Goal: Task Accomplishment & Management: Manage account settings

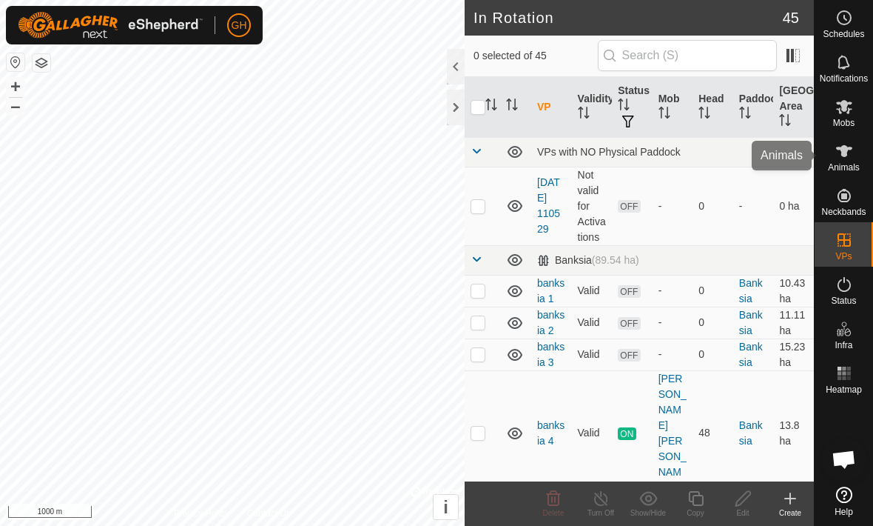
click at [846, 167] on span "Animals" at bounding box center [844, 167] width 32 height 9
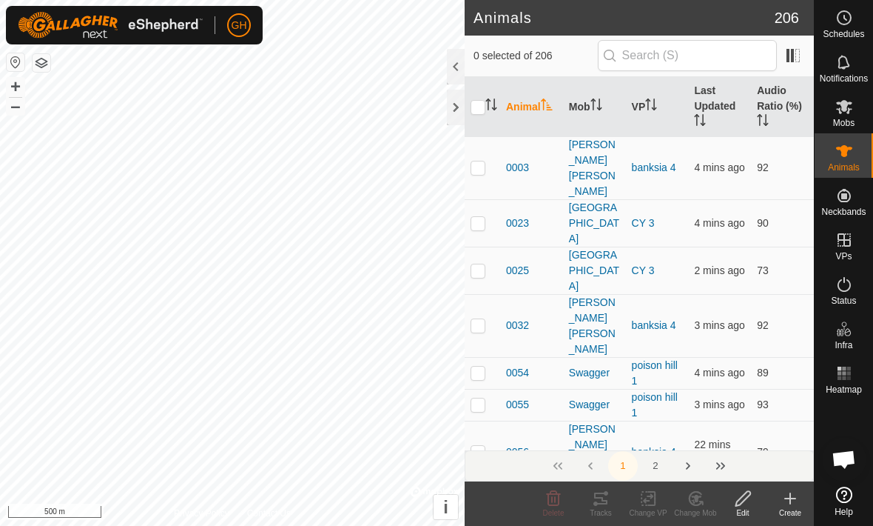
checkbox input "true"
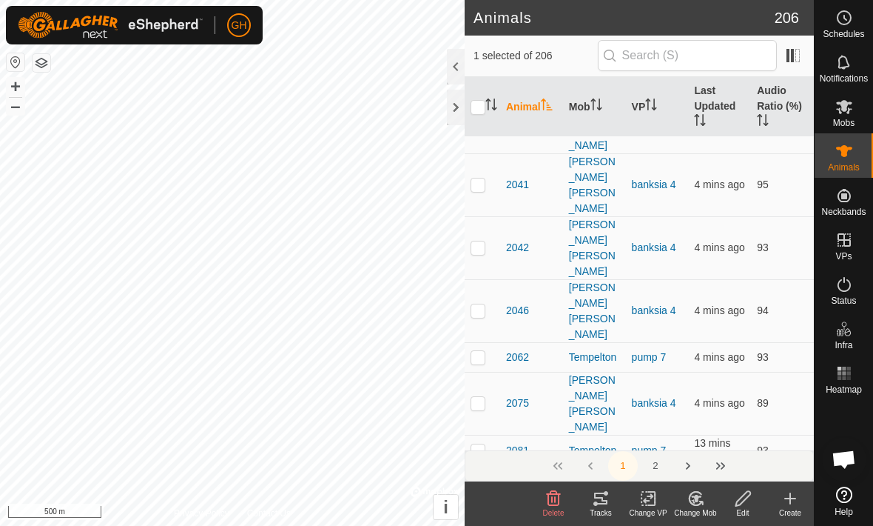
scroll to position [1703, 0]
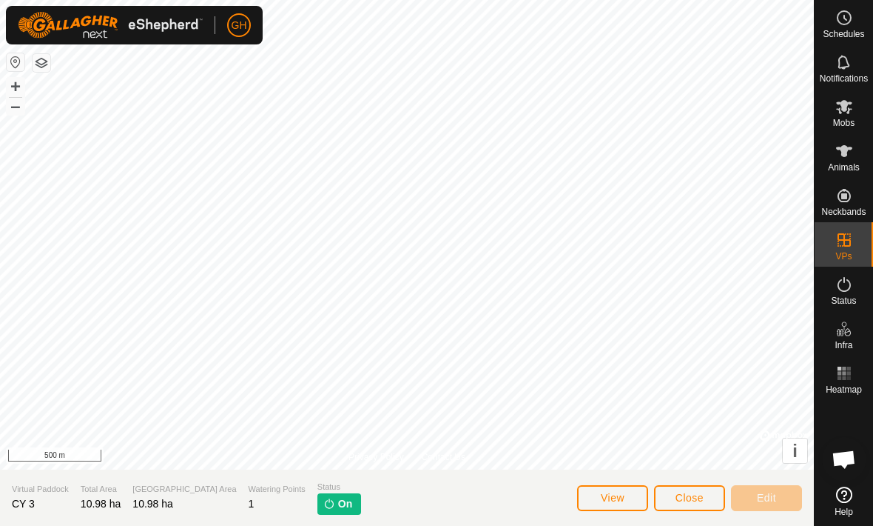
click at [691, 501] on span "Close" at bounding box center [690, 498] width 28 height 12
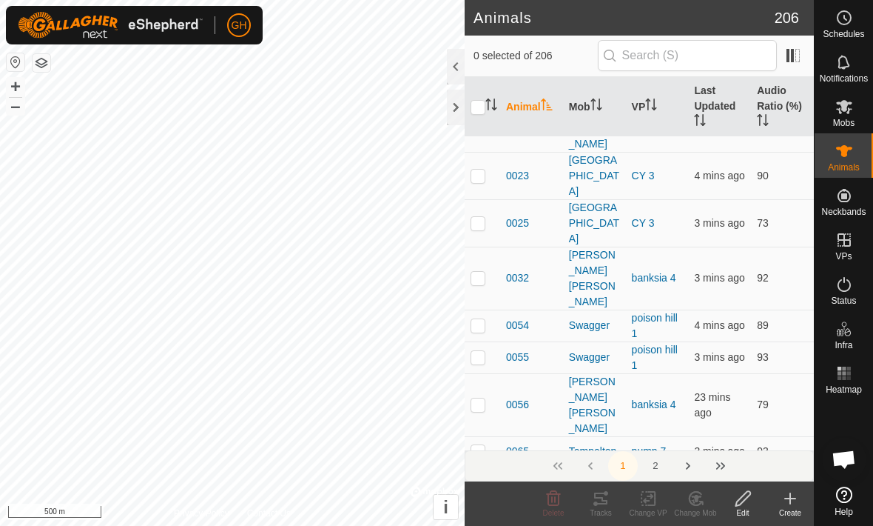
scroll to position [47, 0]
checkbox input "true"
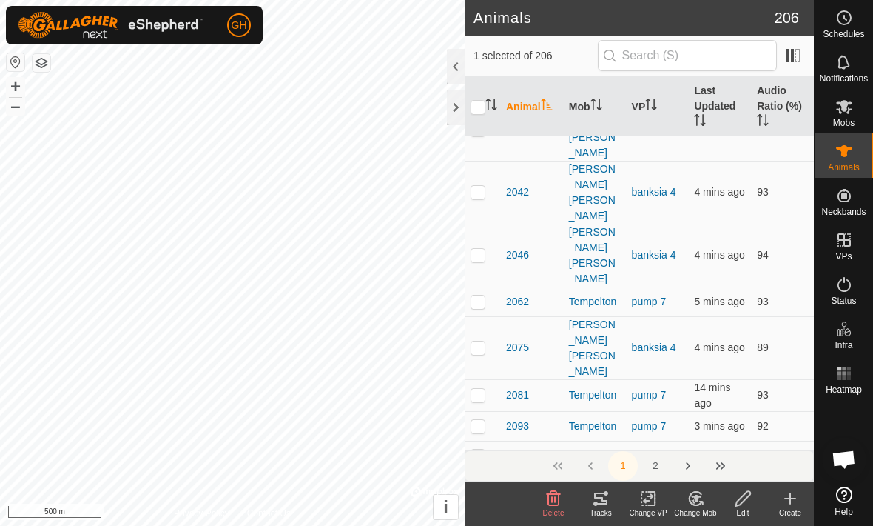
scroll to position [1721, 0]
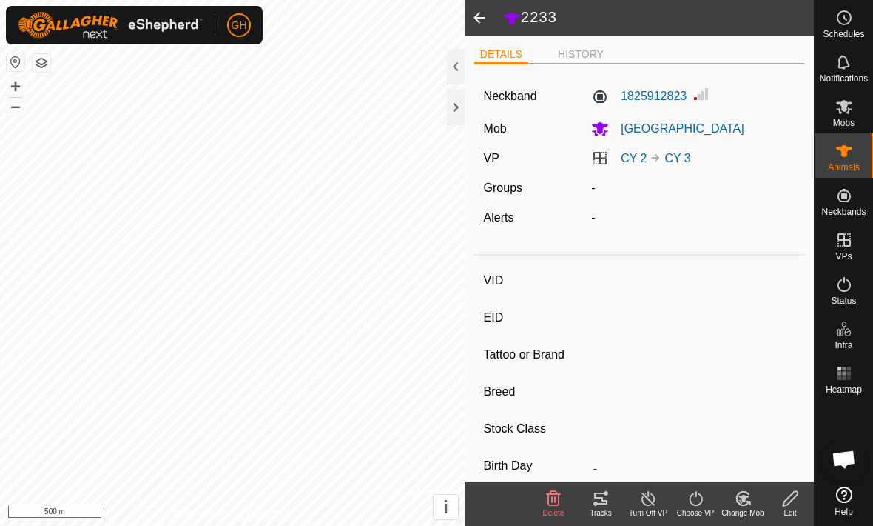
type input "2233"
type input "-"
type input "2233"
type input "-"
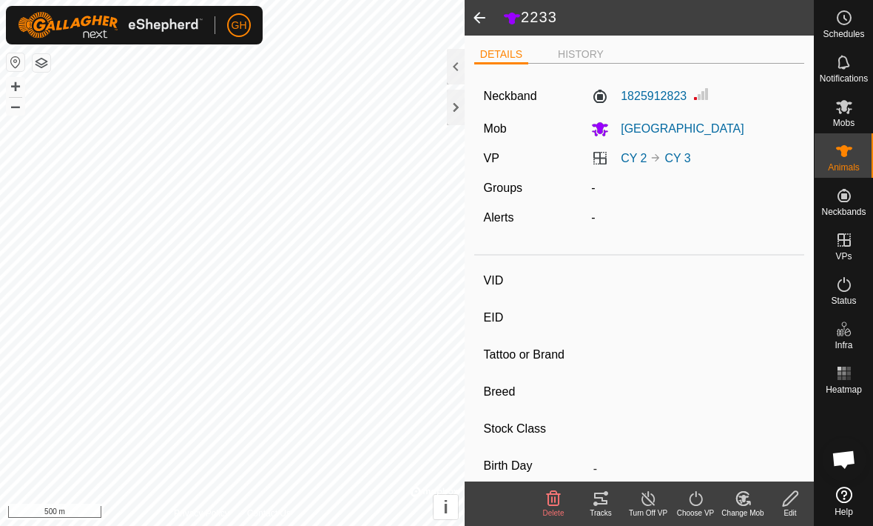
type input "0 kg"
type input "-"
click at [662, 509] on div "Turn Off VP" at bounding box center [648, 512] width 47 height 11
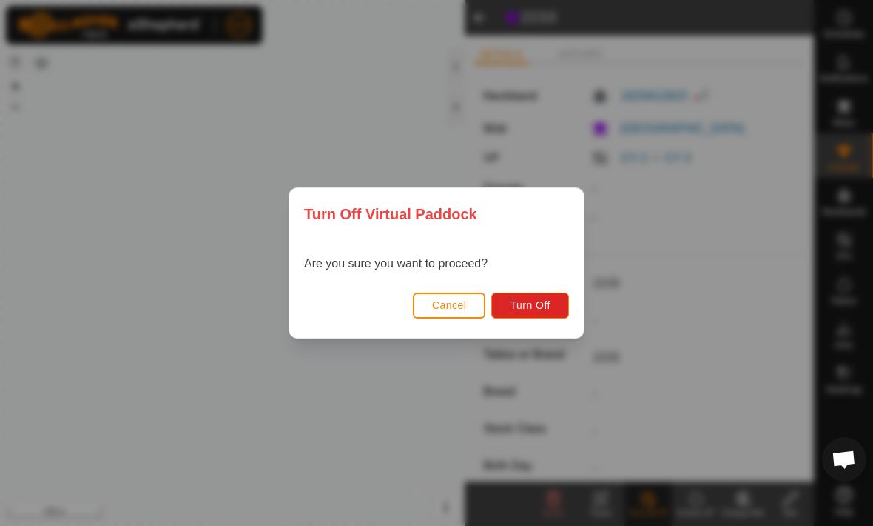
click at [451, 308] on span "Cancel" at bounding box center [449, 305] width 35 height 12
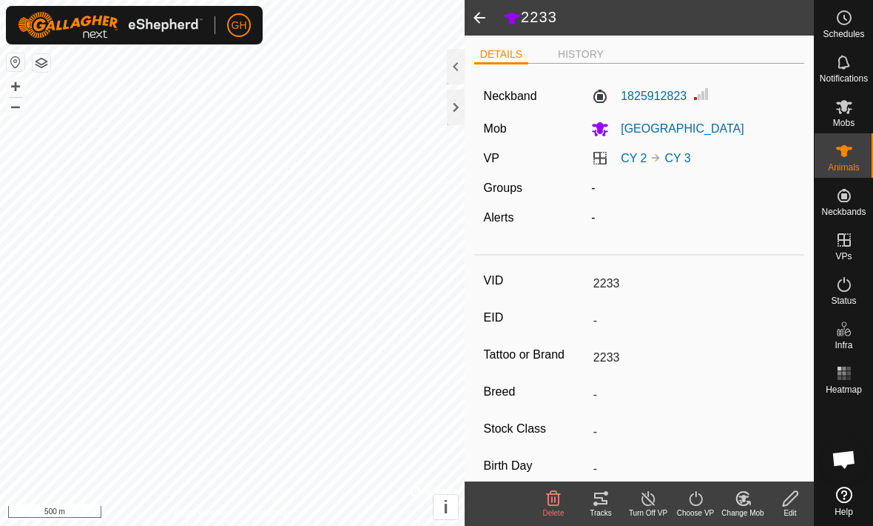
click at [694, 504] on icon at bounding box center [695, 498] width 13 height 15
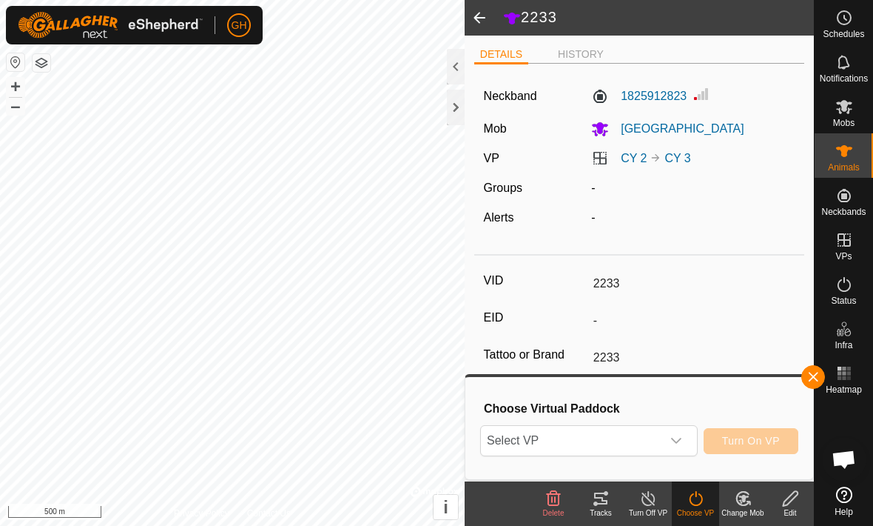
click at [810, 380] on span "button" at bounding box center [814, 377] width 12 height 12
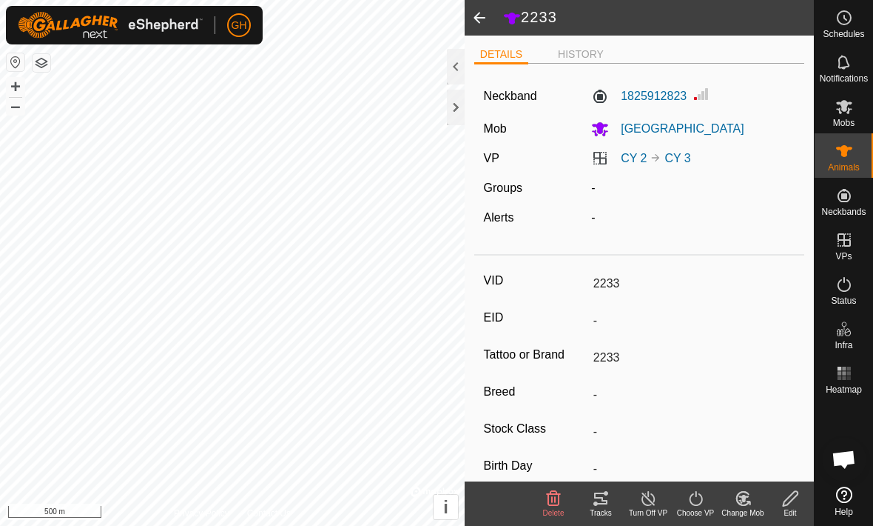
click at [652, 503] on line at bounding box center [649, 499] width 12 height 12
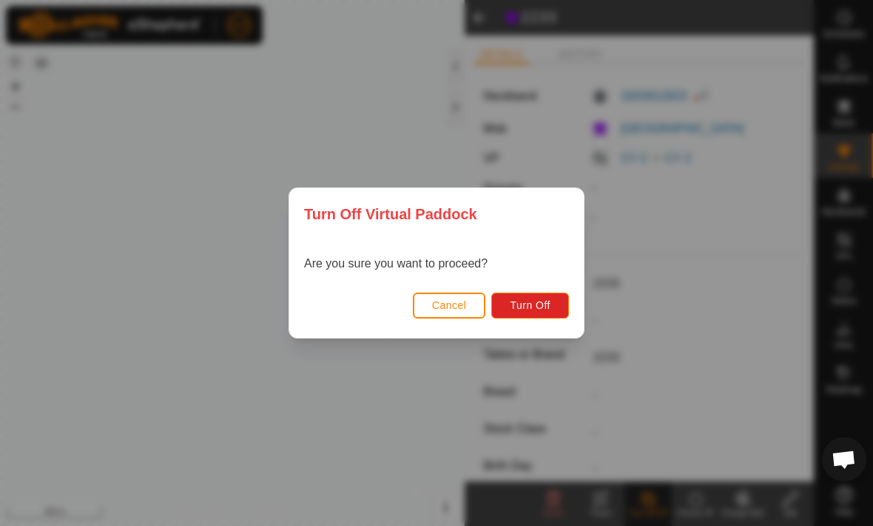
click at [540, 311] on span "Turn Off" at bounding box center [530, 305] width 41 height 12
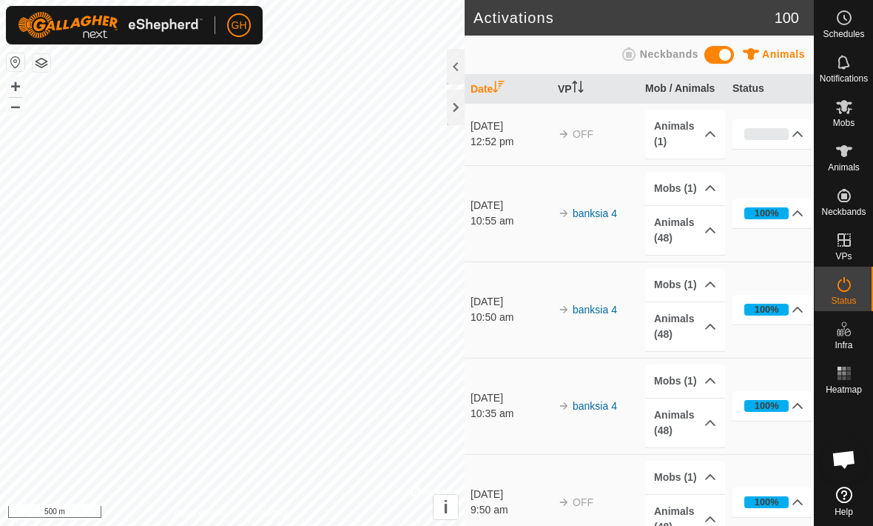
click at [454, 114] on div at bounding box center [456, 108] width 18 height 36
click at [453, 113] on div at bounding box center [456, 108] width 18 height 36
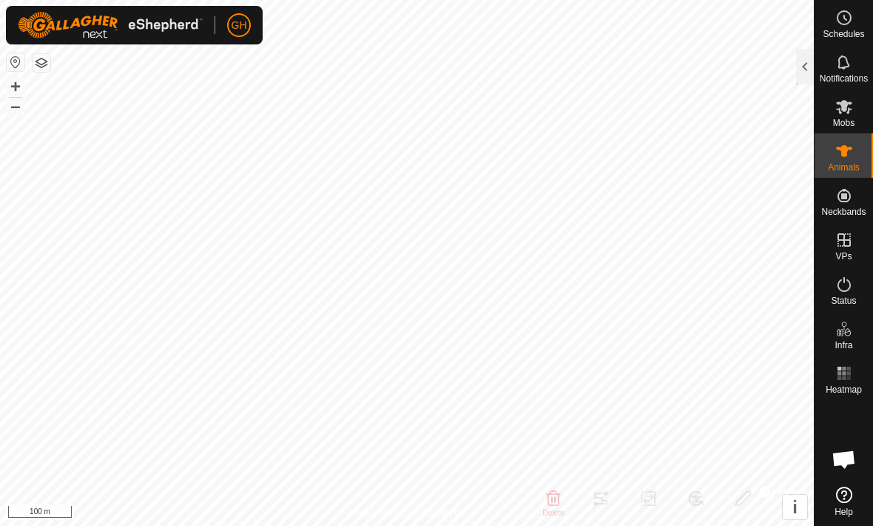
click at [802, 75] on div at bounding box center [805, 67] width 18 height 36
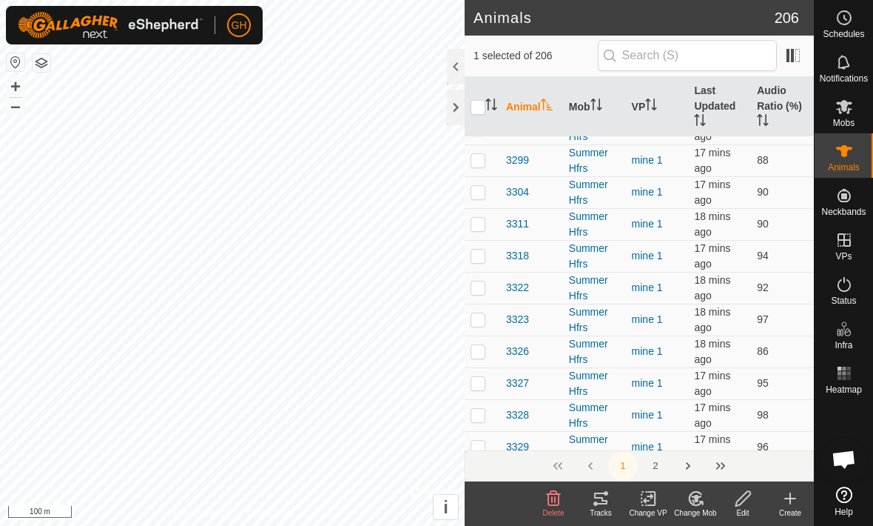
scroll to position [5135, 0]
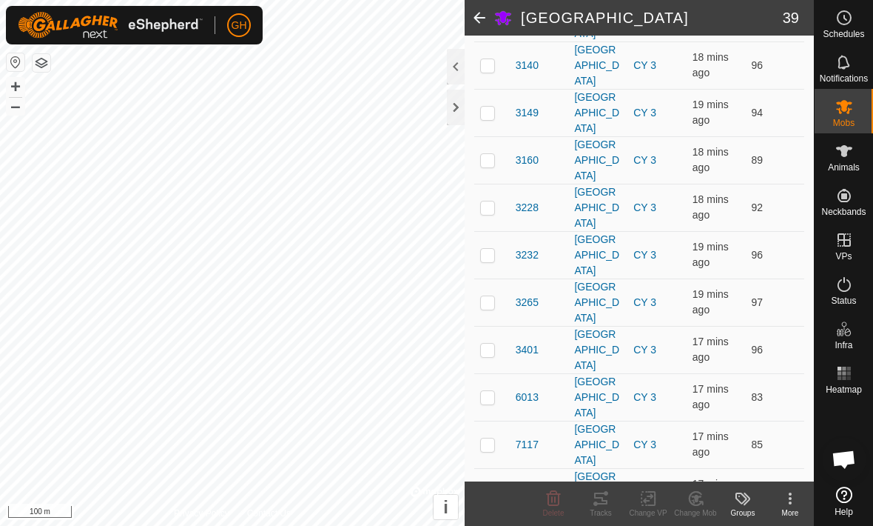
scroll to position [1016, 0]
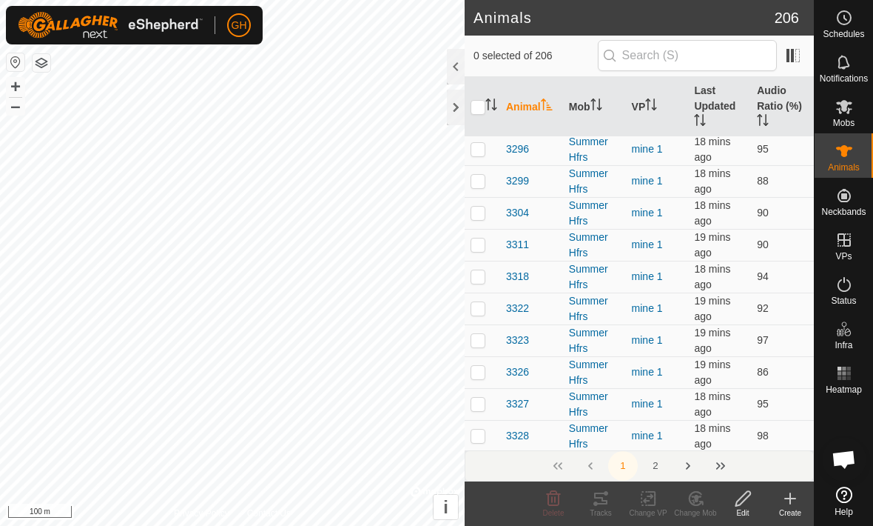
scroll to position [5179, 0]
checkbox input "true"
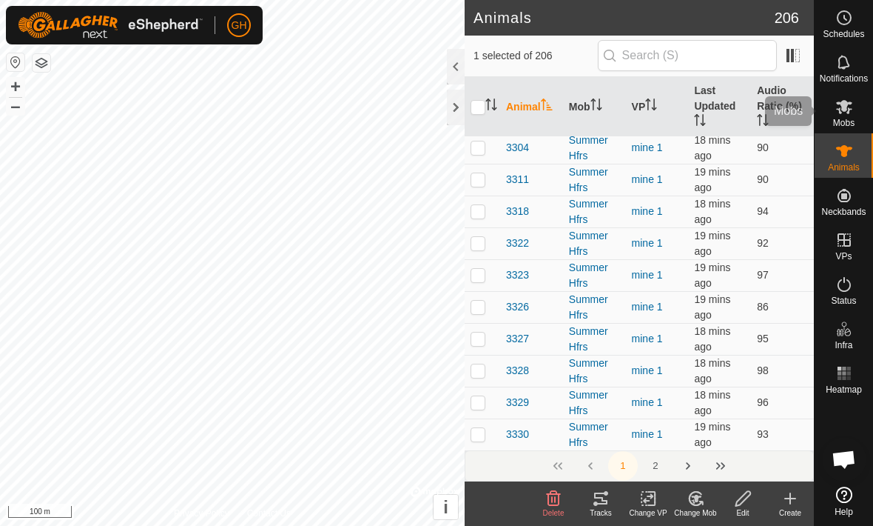
click at [847, 109] on icon at bounding box center [844, 107] width 16 height 14
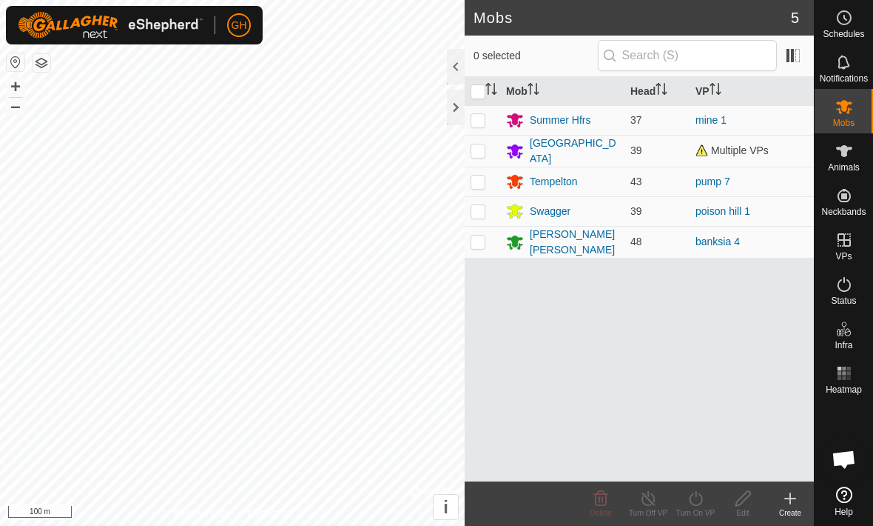
click at [593, 152] on div "[GEOGRAPHIC_DATA]" at bounding box center [562, 150] width 113 height 31
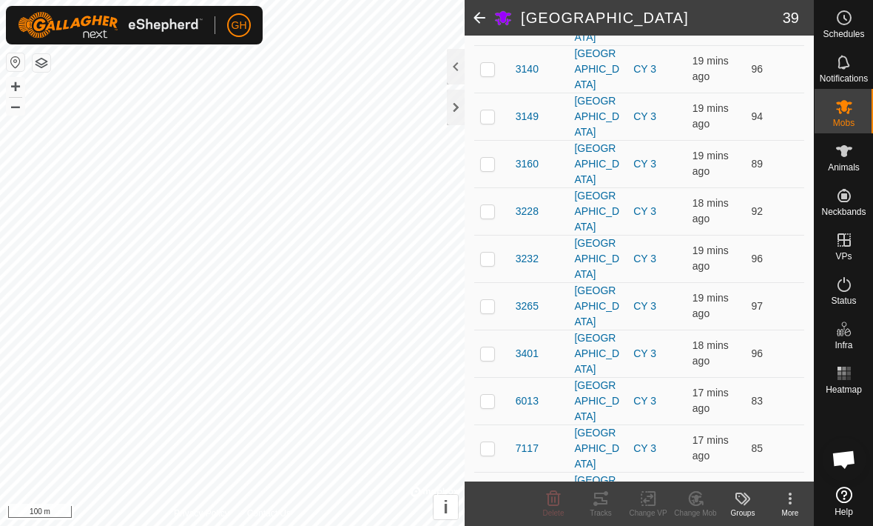
scroll to position [1014, 0]
checkbox input "true"
click at [779, 502] on kebab-svg-icon at bounding box center [790, 498] width 47 height 18
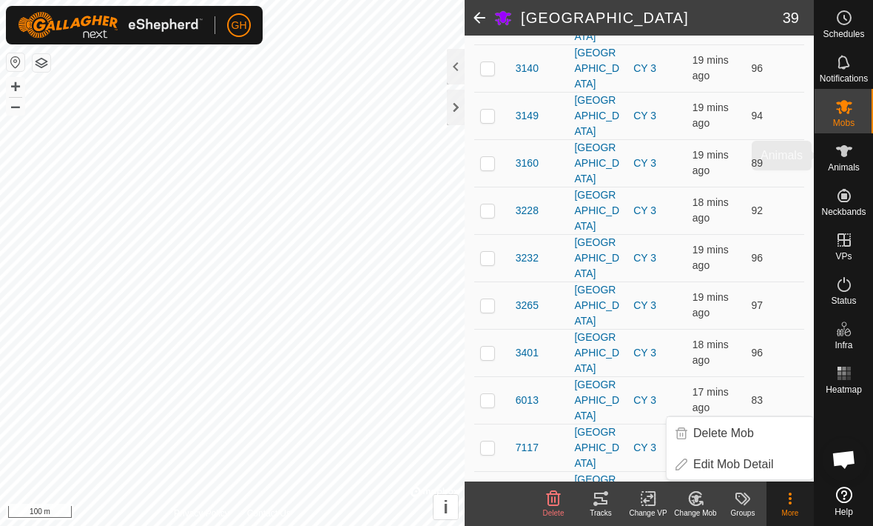
click at [847, 157] on icon at bounding box center [845, 151] width 18 height 18
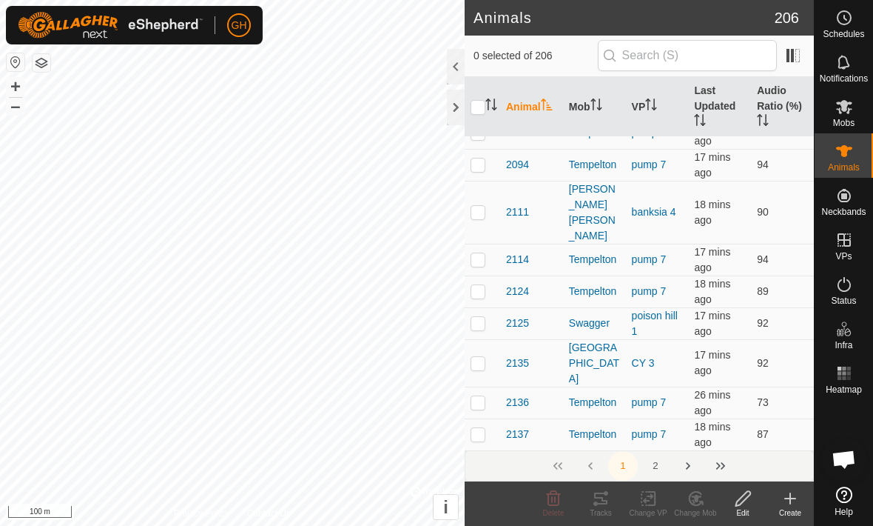
checkbox input "true"
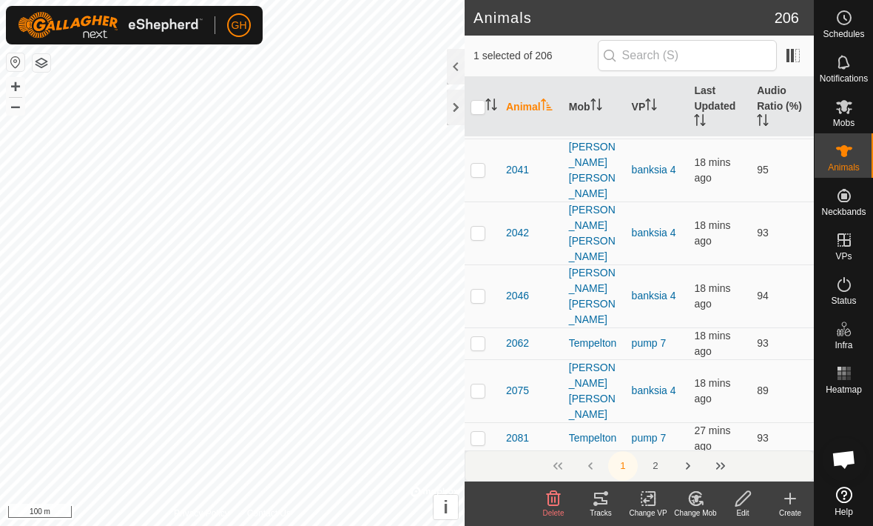
scroll to position [1740, 0]
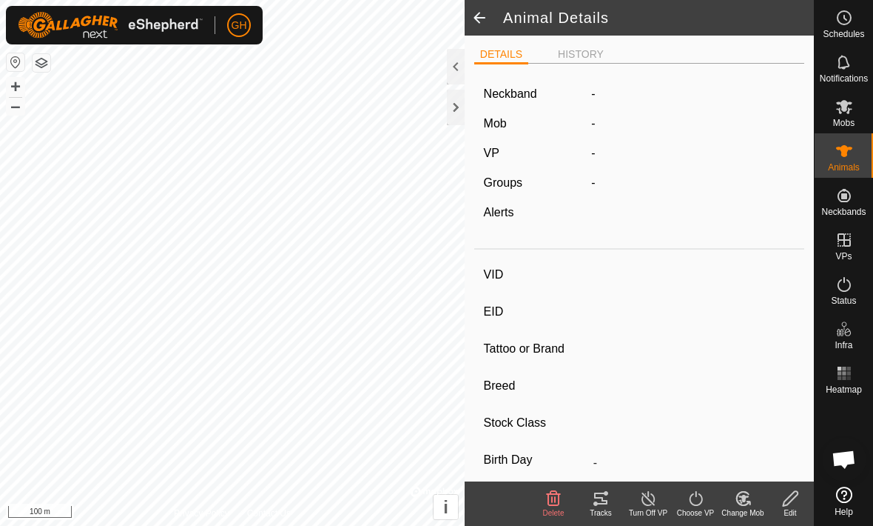
type input "2233"
type input "-"
type input "2233"
type input "-"
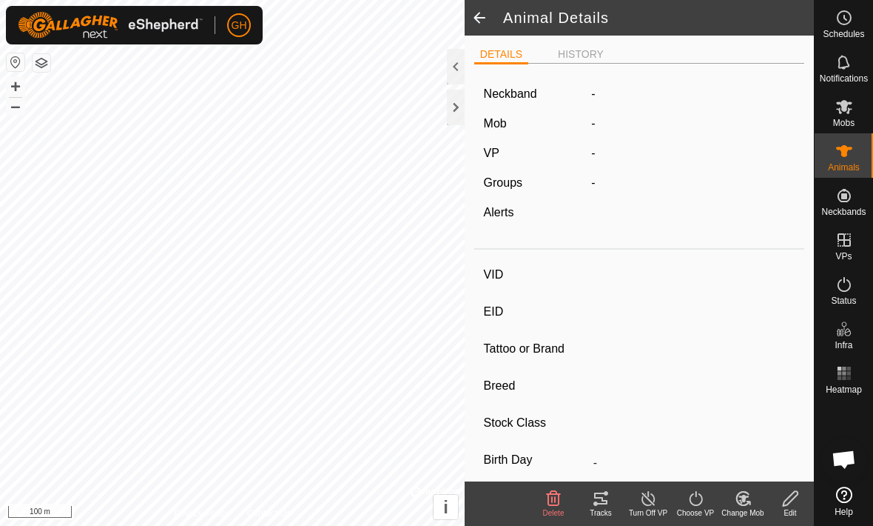
type input "0 kg"
type input "-"
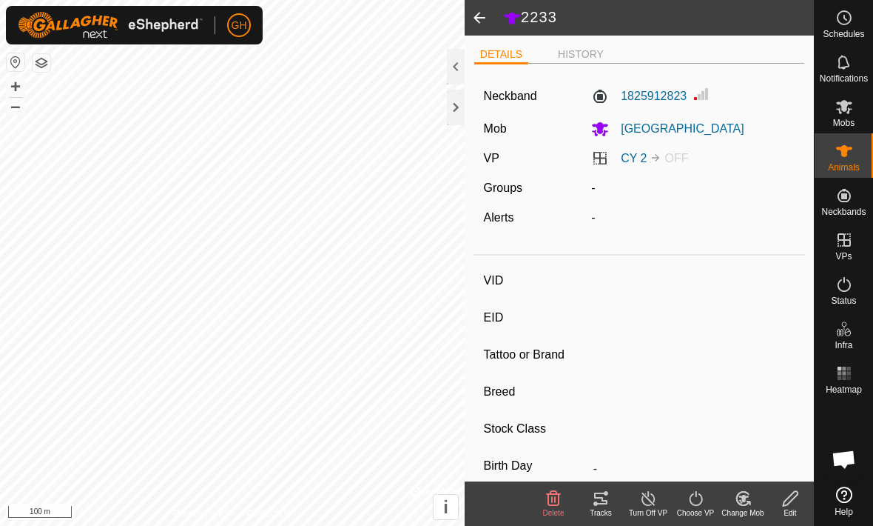
type input "9079"
type input "-"
type input "9079"
type input "-"
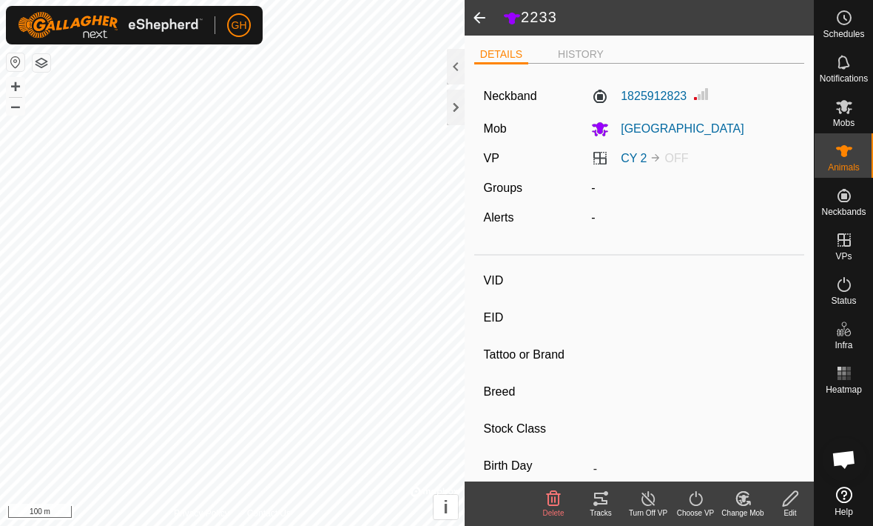
type input "0 kg"
type input "-"
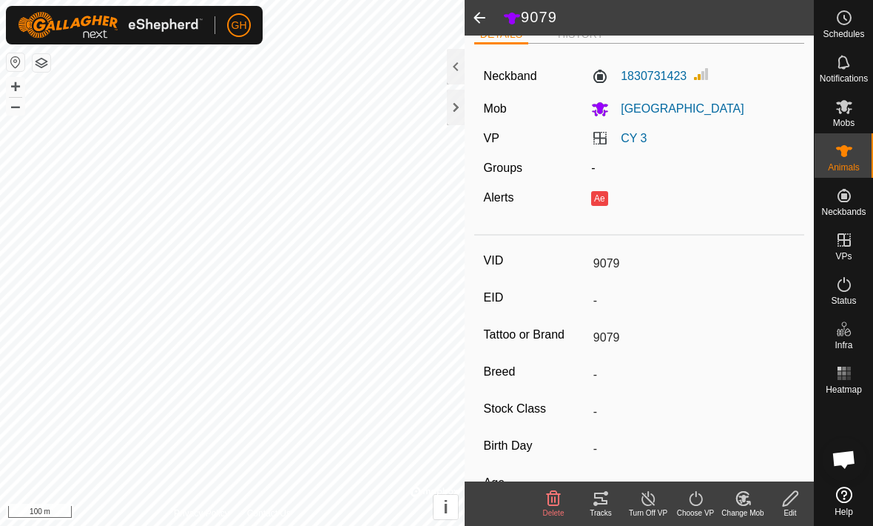
click at [651, 500] on line at bounding box center [649, 499] width 12 height 12
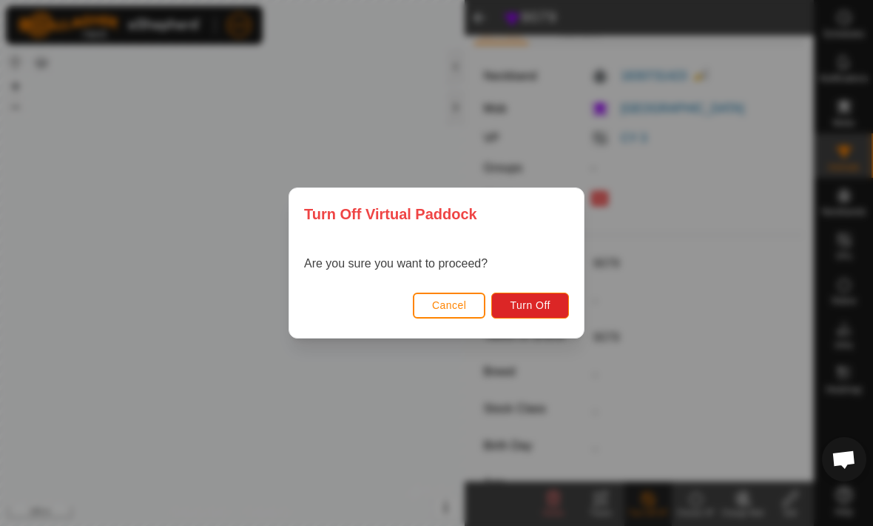
click at [551, 302] on button "Turn Off" at bounding box center [531, 305] width 78 height 26
